Goal: Check status: Check status

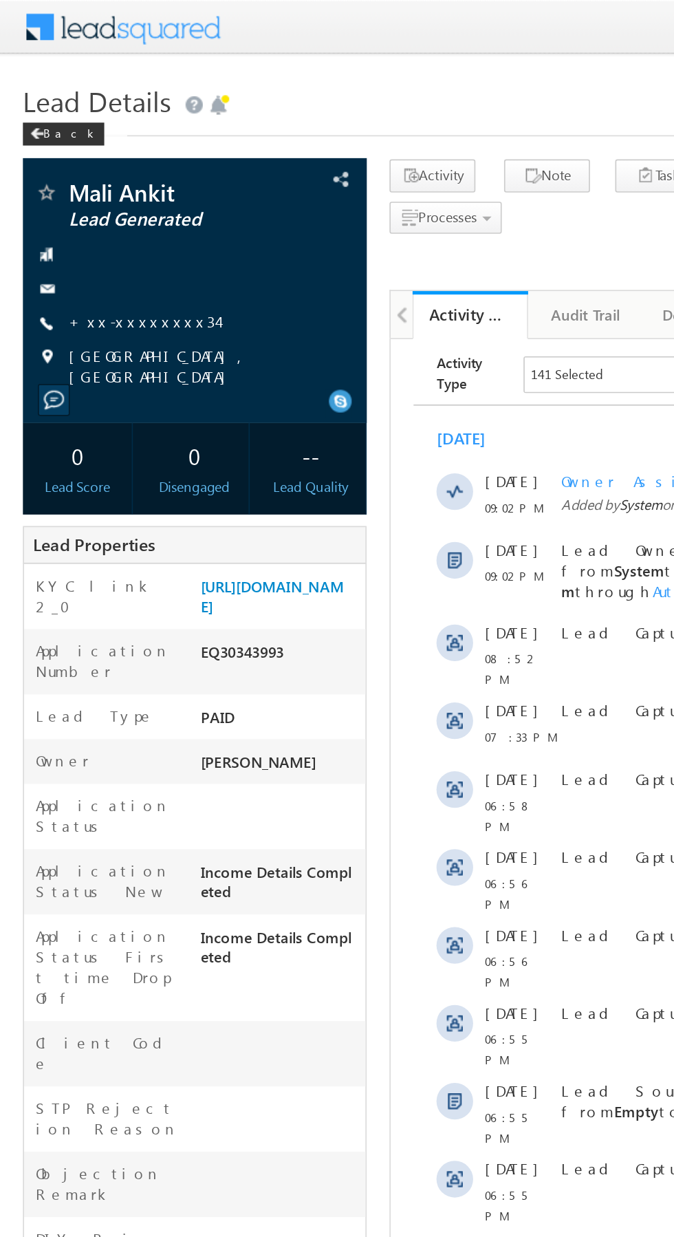
click at [73, 188] on link "+xx-xxxxxxxx34" at bounding box center [85, 193] width 89 height 12
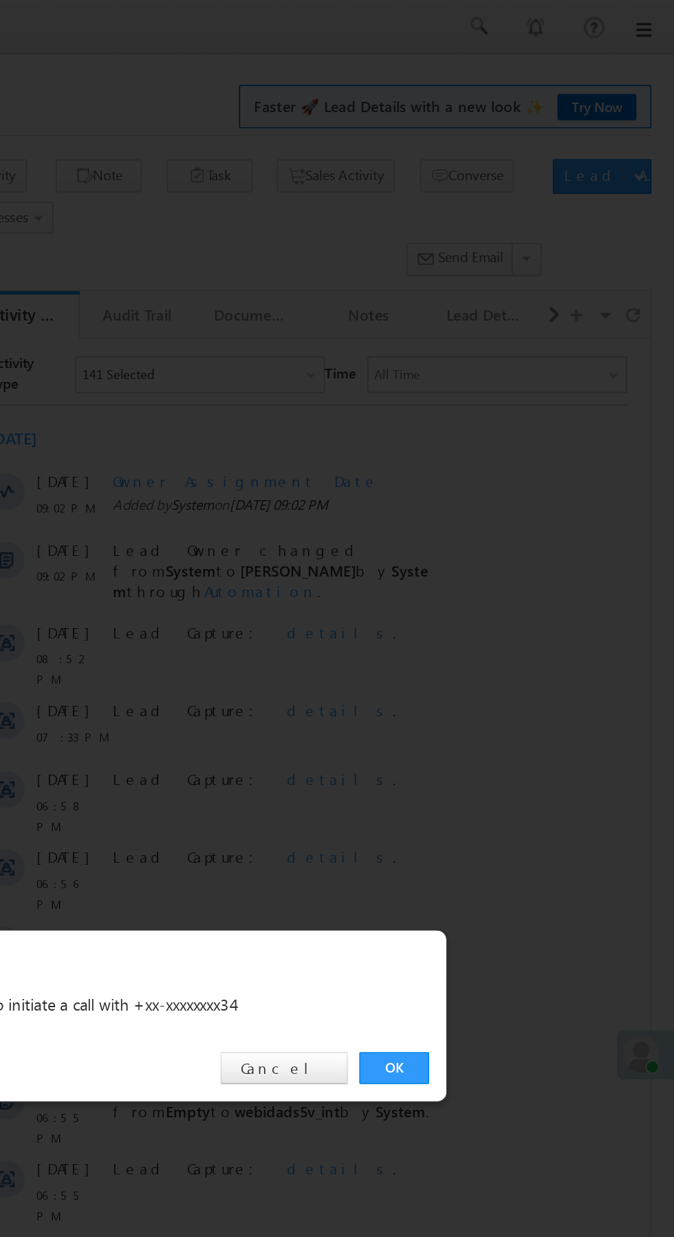
click at [507, 643] on link "OK" at bounding box center [506, 641] width 42 height 19
